Goal: Information Seeking & Learning: Learn about a topic

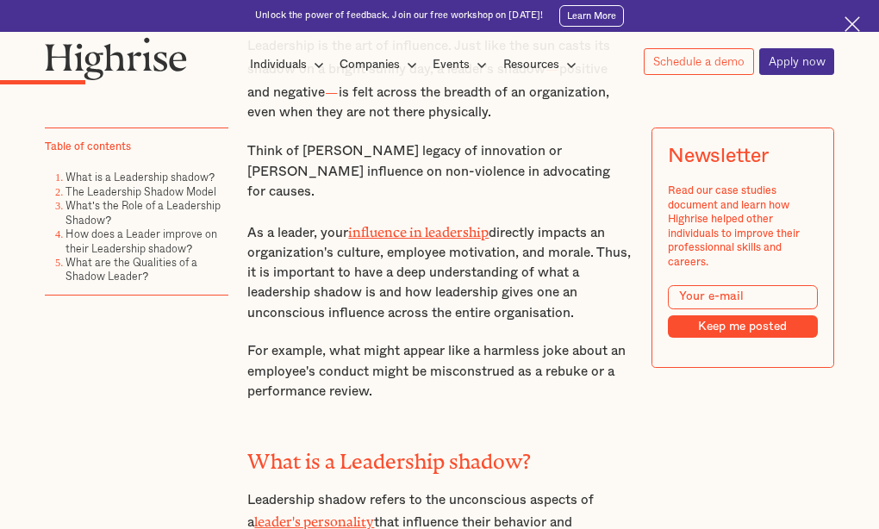
scroll to position [1002, 0]
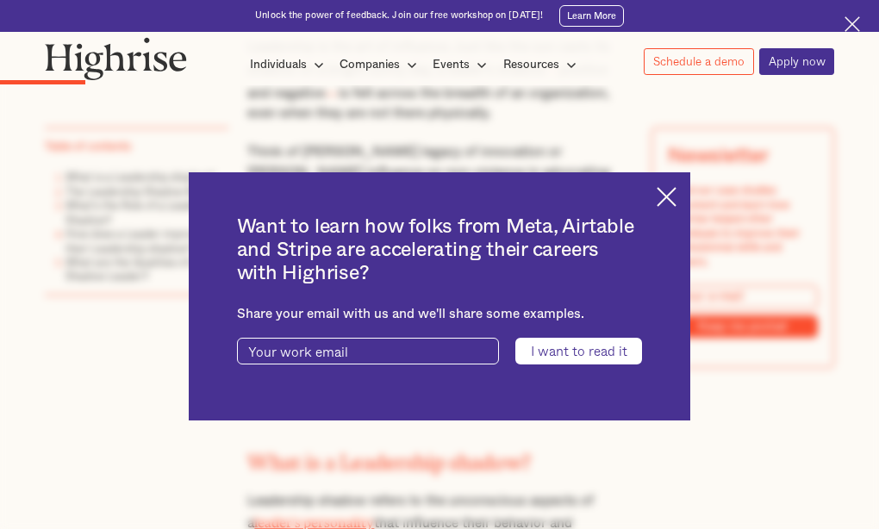
click at [672, 191] on img at bounding box center [667, 197] width 20 height 20
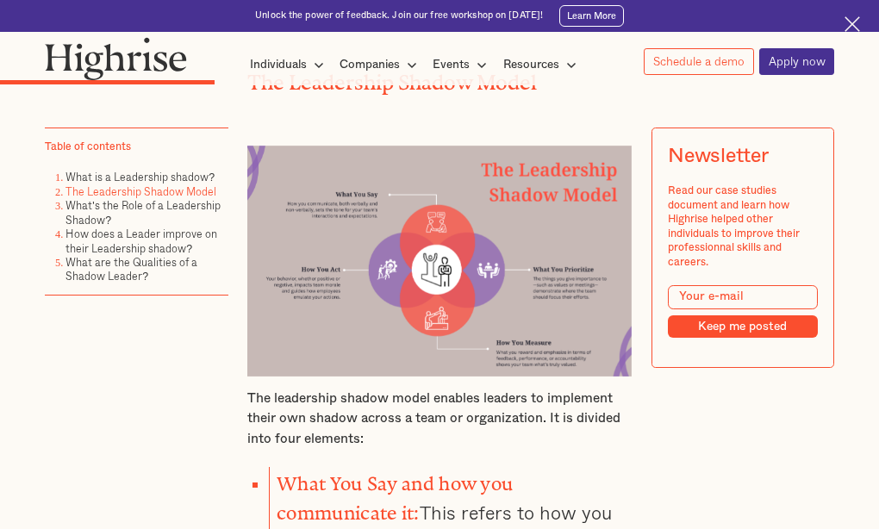
scroll to position [1980, 0]
click at [347, 308] on img at bounding box center [439, 262] width 384 height 230
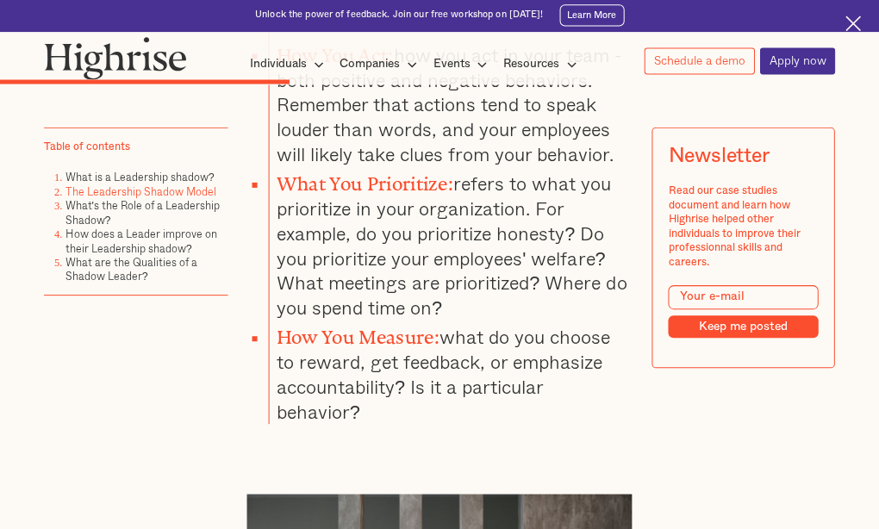
scroll to position [2517, 0]
click at [347, 322] on li "How You Measure: what do you choose to reward, get feedback, or emphasize accou…" at bounding box center [450, 373] width 362 height 103
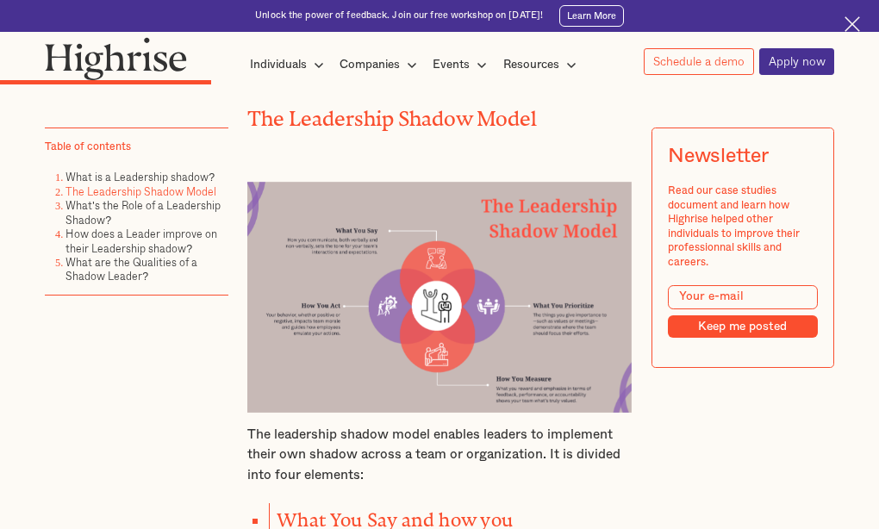
scroll to position [1947, 0]
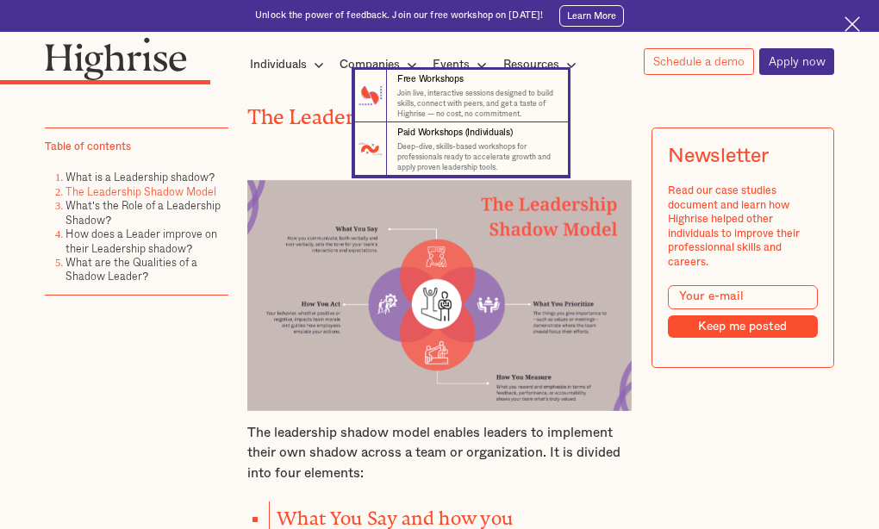
click at [272, 89] on nav "7 Free Workshops Join live, interactive sessions designed to build skills, conn…" at bounding box center [439, 123] width 854 height 107
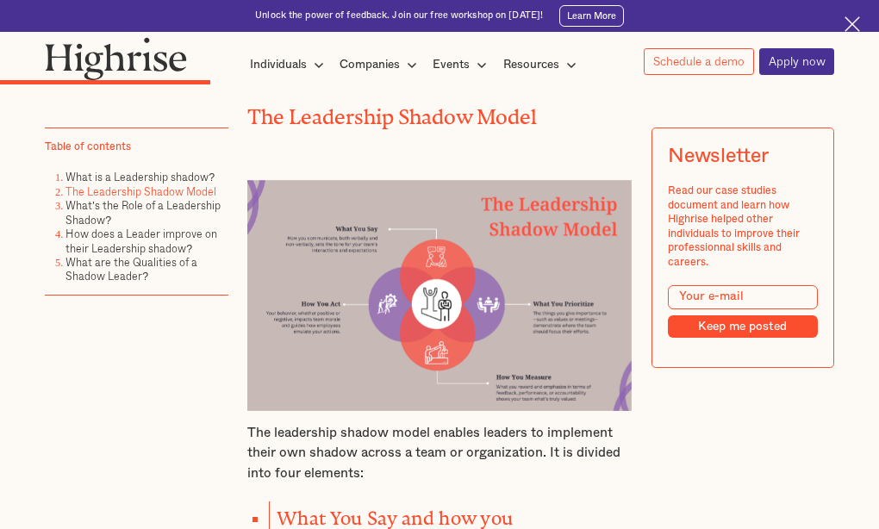
click at [90, 247] on link "How does a Leader improve on their Leadership shadow?" at bounding box center [142, 242] width 152 height 30
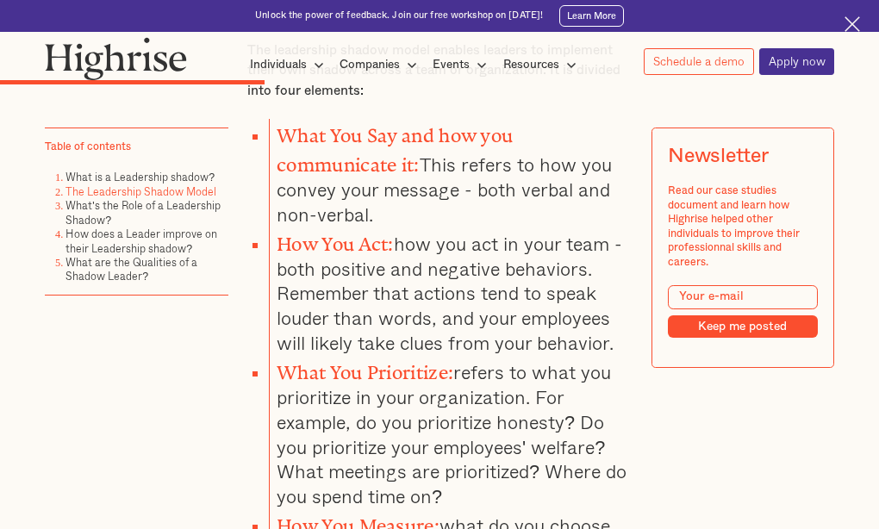
scroll to position [2329, 0]
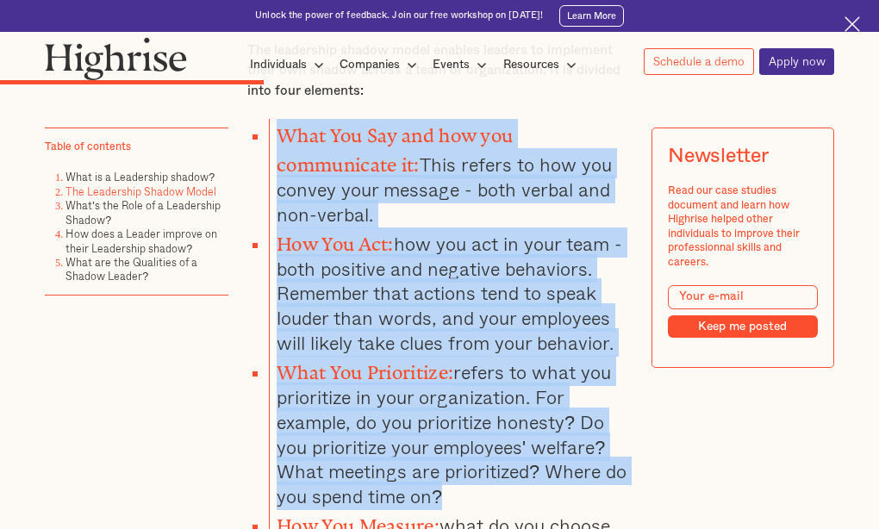
drag, startPoint x: 276, startPoint y: 101, endPoint x: 579, endPoint y: 465, distance: 473.8
click at [579, 465] on ul "What You Say and how you communicate it: This refers to how you convey your mes…" at bounding box center [432, 366] width 400 height 494
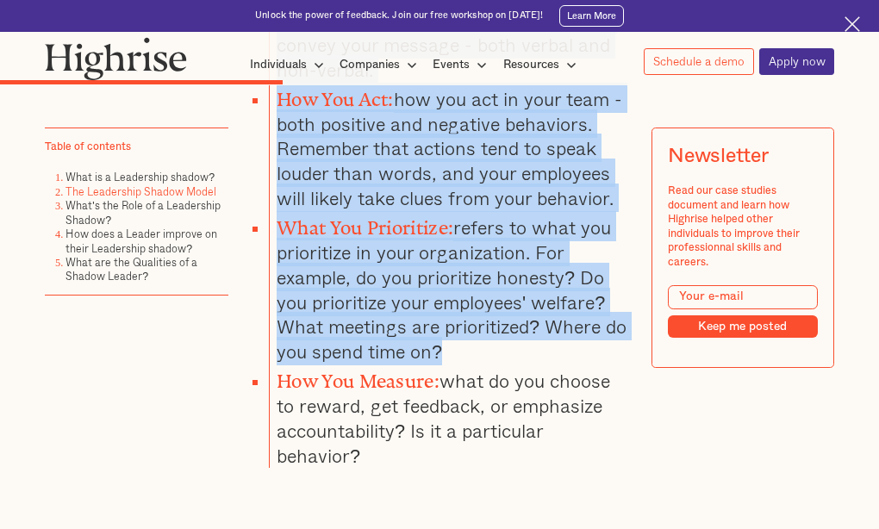
scroll to position [2479, 0]
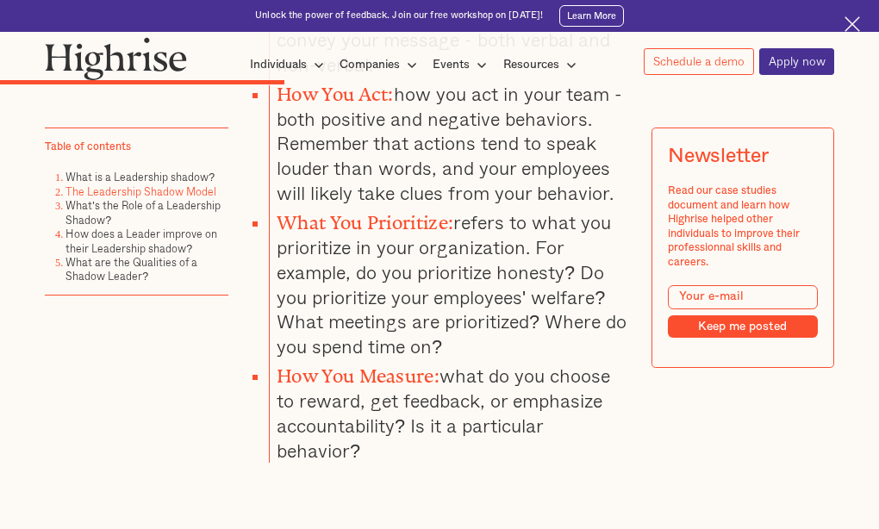
click at [371, 406] on li "How You Measure: what do you choose to reward, get feedback, or emphasize accou…" at bounding box center [450, 411] width 362 height 103
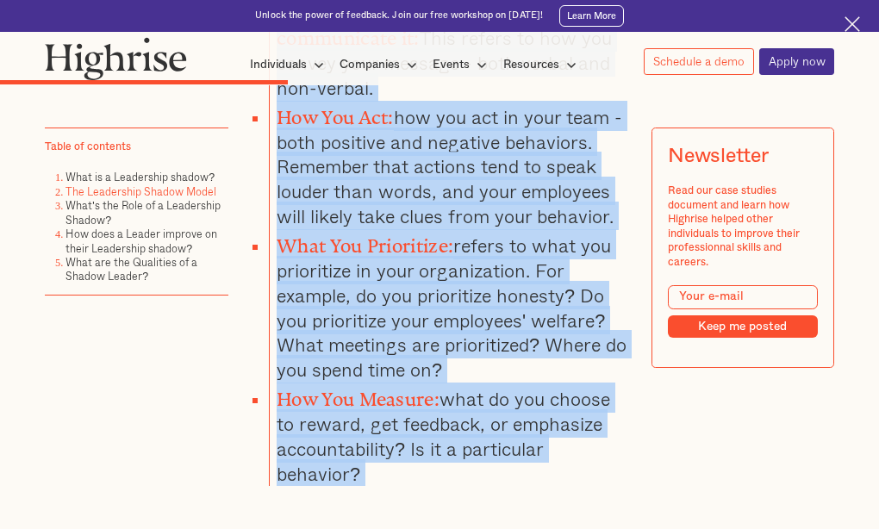
scroll to position [2629, 0]
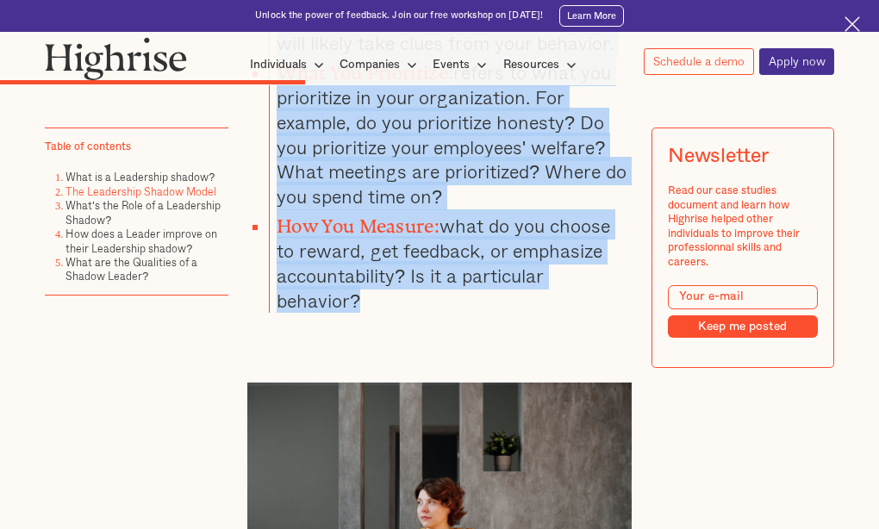
drag, startPoint x: 274, startPoint y: 139, endPoint x: 535, endPoint y: 282, distance: 297.9
copy ul "What You Say and how you communicate it: This refers to how you convey your mes…"
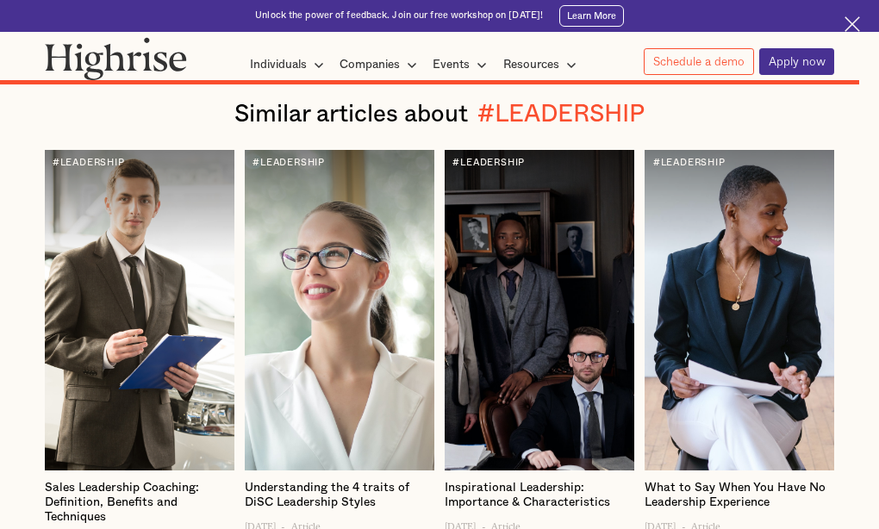
scroll to position [6632, 0]
